Goal: Browse casually

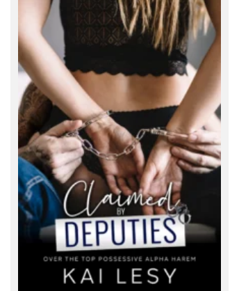
click at [120, 145] on img at bounding box center [119, 139] width 218 height 320
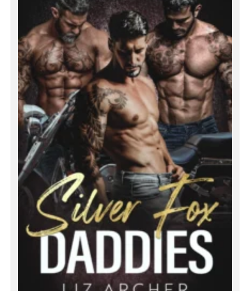
scroll to position [10358, 0]
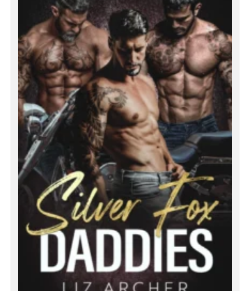
click at [124, 145] on img at bounding box center [124, 144] width 229 height 336
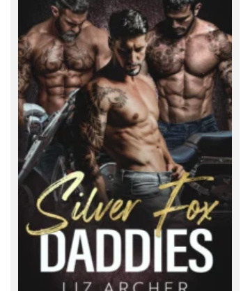
click at [124, 145] on img at bounding box center [124, 144] width 229 height 336
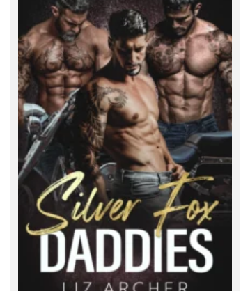
click at [124, 145] on img at bounding box center [124, 144] width 229 height 336
